Goal: Transaction & Acquisition: Purchase product/service

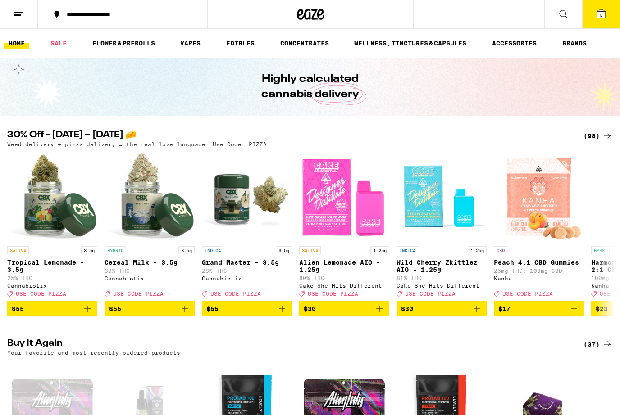
click at [599, 132] on div "(98)" at bounding box center [598, 136] width 29 height 11
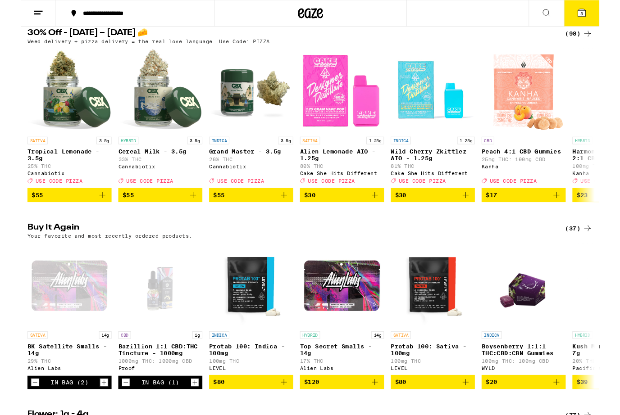
scroll to position [106, 0]
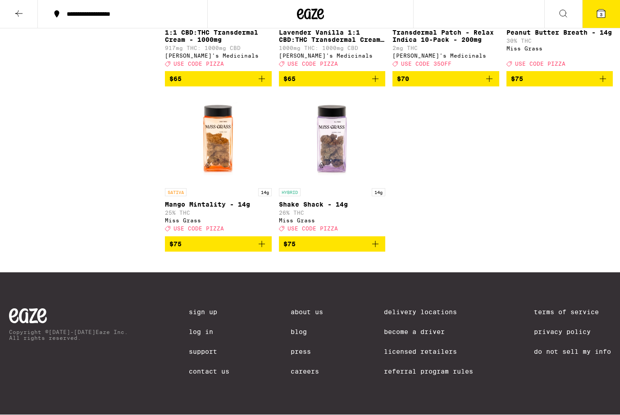
scroll to position [4298, 0]
